Goal: Transaction & Acquisition: Obtain resource

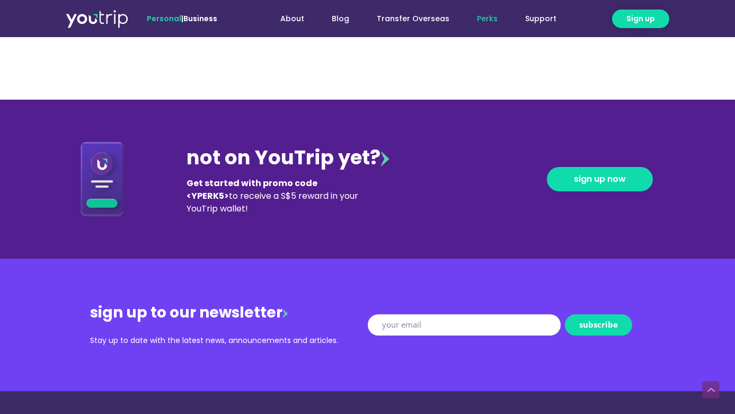
scroll to position [1100, 0]
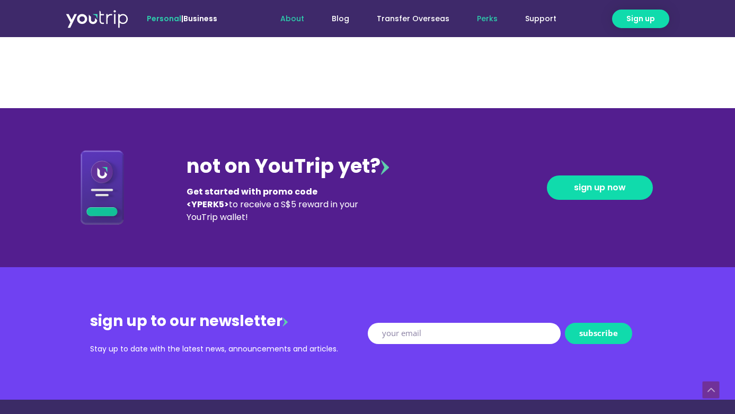
click at [299, 19] on link "About" at bounding box center [292, 19] width 51 height 20
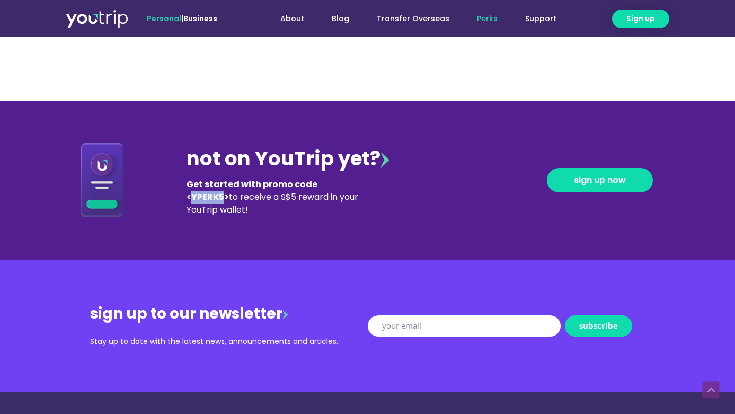
drag, startPoint x: 318, startPoint y: 185, endPoint x: 348, endPoint y: 186, distance: 30.8
click at [318, 186] on b "Get started with promo code <YPERK5>" at bounding box center [252, 190] width 131 height 25
copy b "YPERK5"
click at [567, 183] on link "sign up now" at bounding box center [600, 180] width 106 height 24
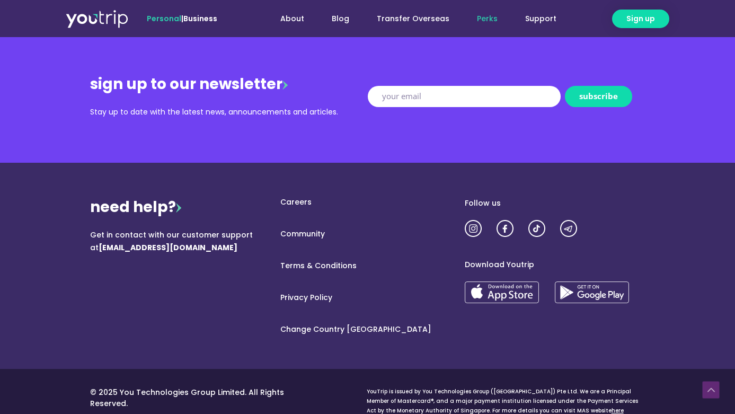
scroll to position [1358, 0]
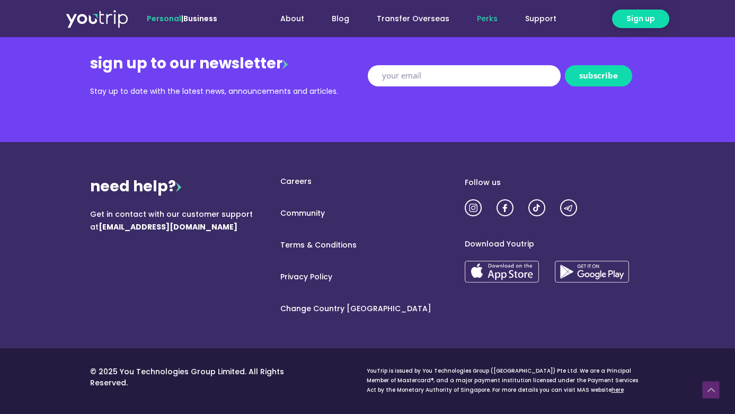
click at [612, 392] on link "here" at bounding box center [618, 390] width 12 height 8
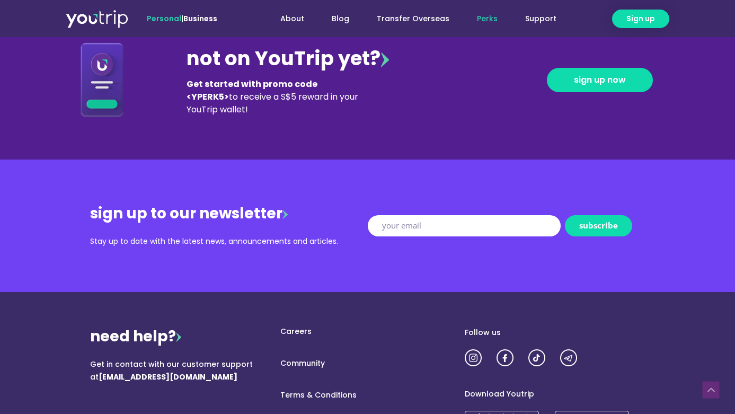
scroll to position [1208, 0]
click at [428, 21] on link "Transfer Overseas" at bounding box center [413, 19] width 100 height 20
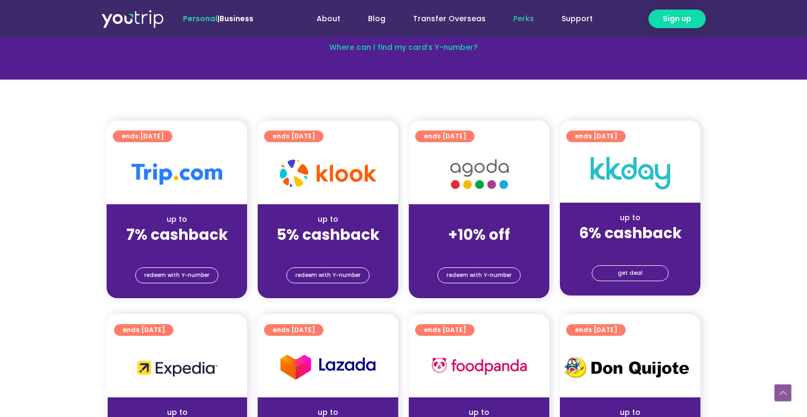
scroll to position [184, 0]
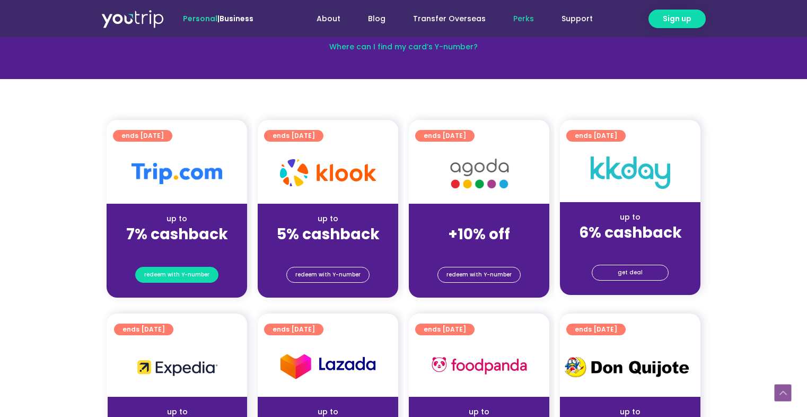
click at [177, 276] on span "redeem with Y-number" at bounding box center [176, 274] width 65 height 15
